Goal: Use online tool/utility: Utilize a website feature to perform a specific function

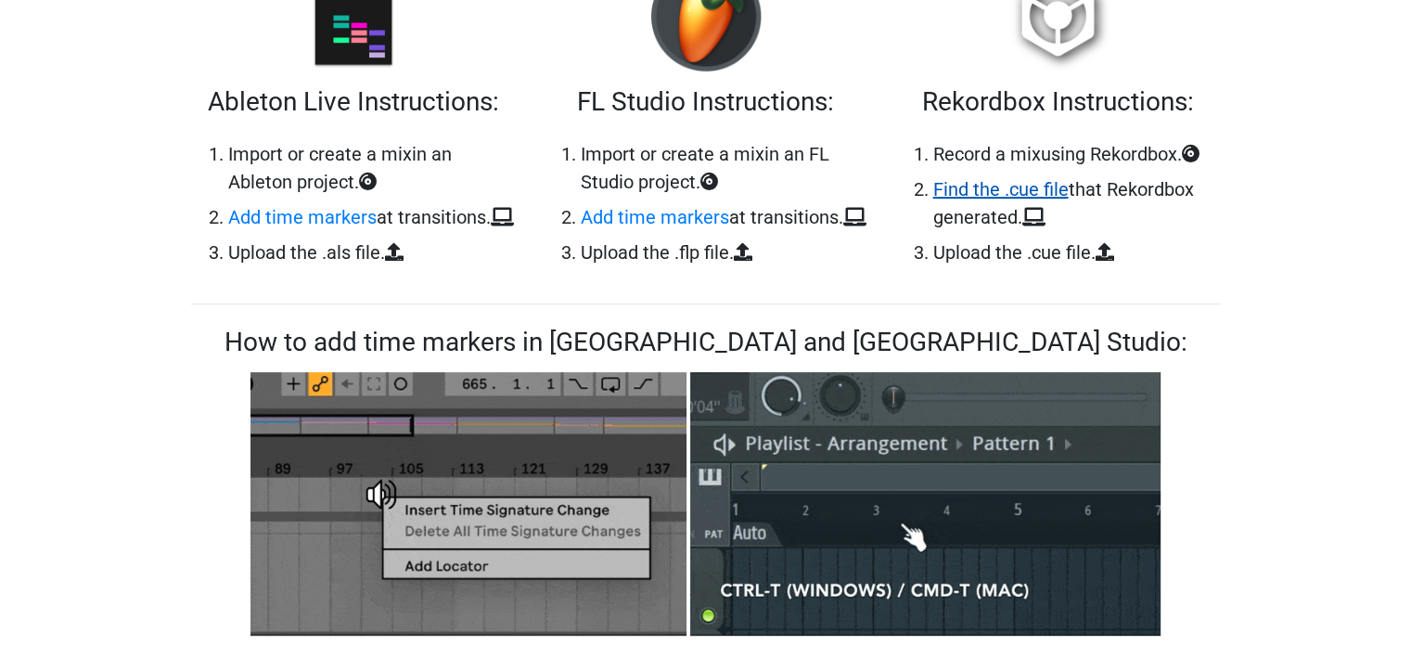
click at [978, 192] on link "Find the .cue file" at bounding box center [1000, 189] width 135 height 22
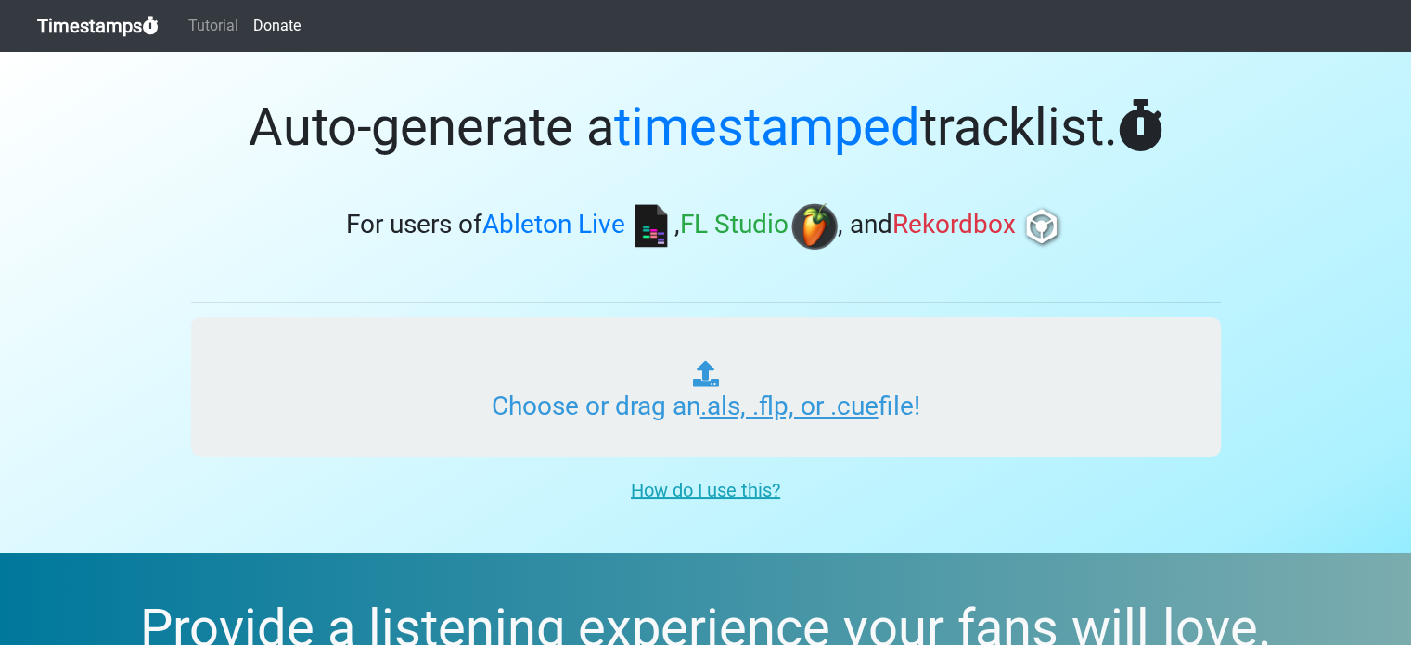
click at [774, 403] on input "Choose or drag an .als, .flp, or .cue file!" at bounding box center [706, 386] width 1030 height 139
type input "C:\fakepath\01 D&B-2025-08-22.cue"
